Goal: Task Accomplishment & Management: Complete application form

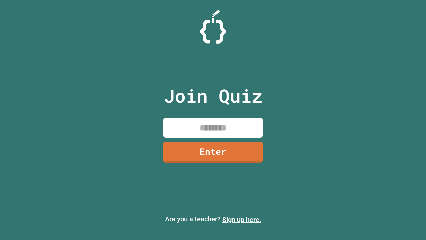
click at [242, 219] on link "Sign up here." at bounding box center [241, 219] width 39 height 8
